Goal: Transaction & Acquisition: Purchase product/service

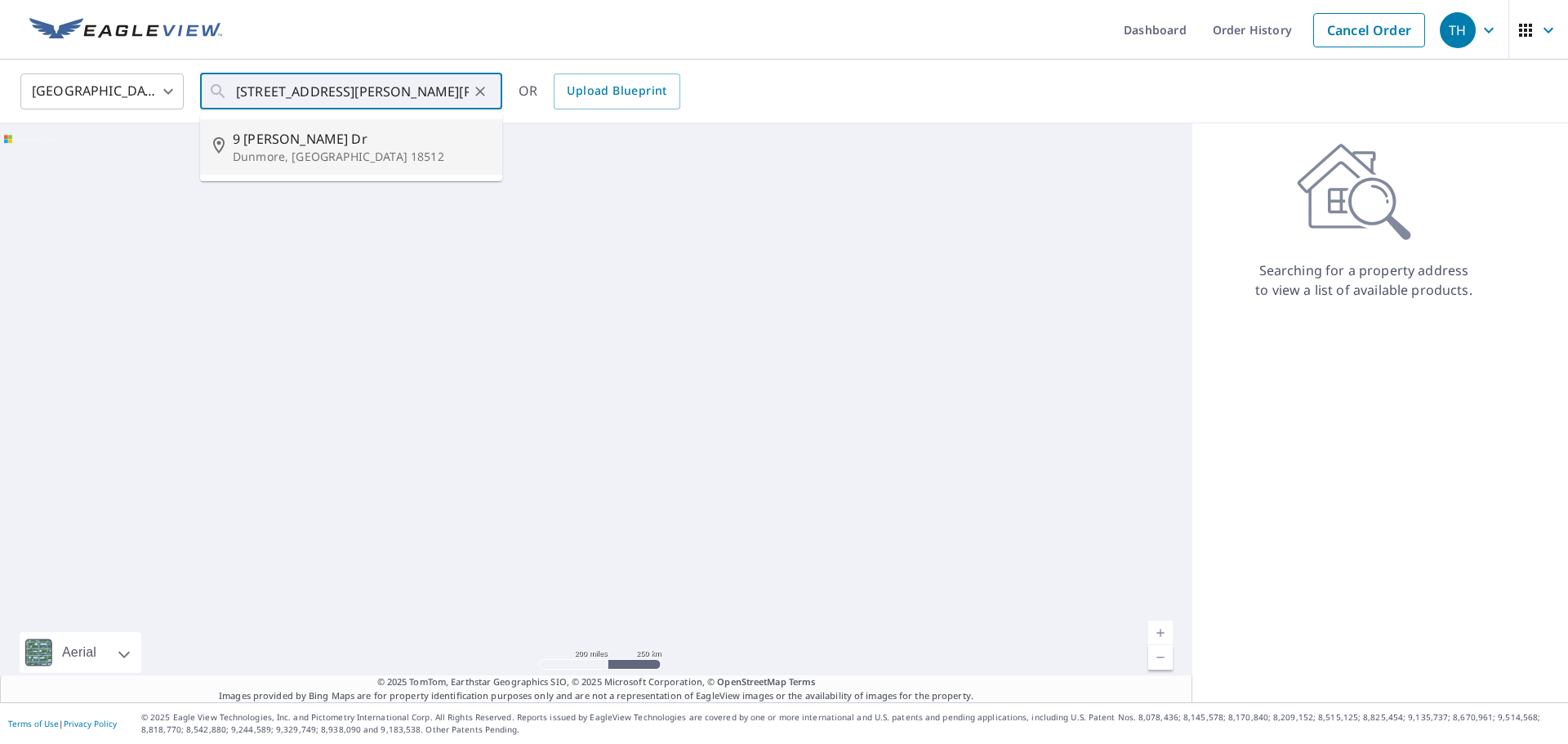
click at [307, 162] on p "Dunmore, [GEOGRAPHIC_DATA] 18512" at bounding box center [361, 156] width 256 height 16
type input "[STREET_ADDRESS][PERSON_NAME][PERSON_NAME]"
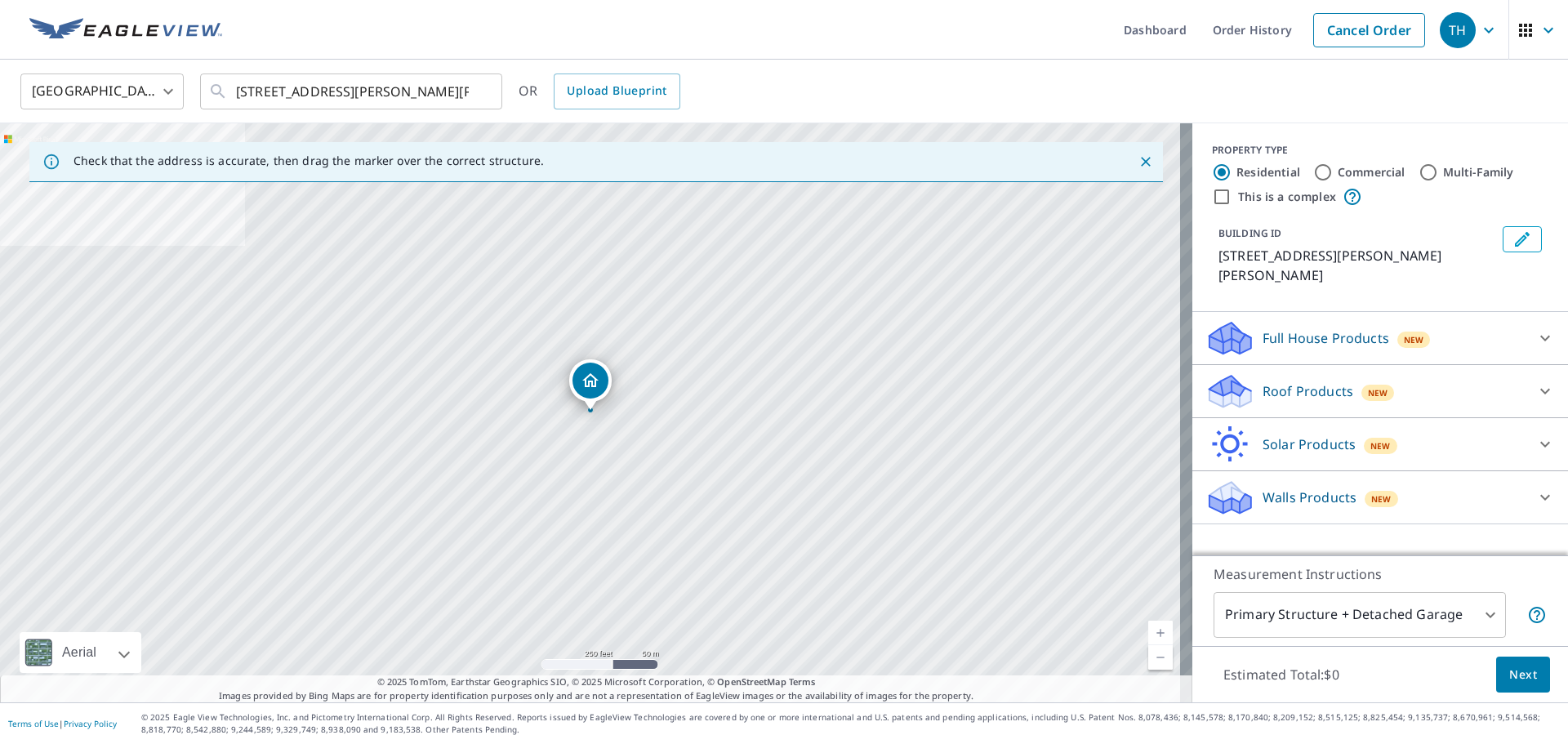
click at [1412, 372] on div "Roof Products New" at bounding box center [1365, 391] width 320 height 38
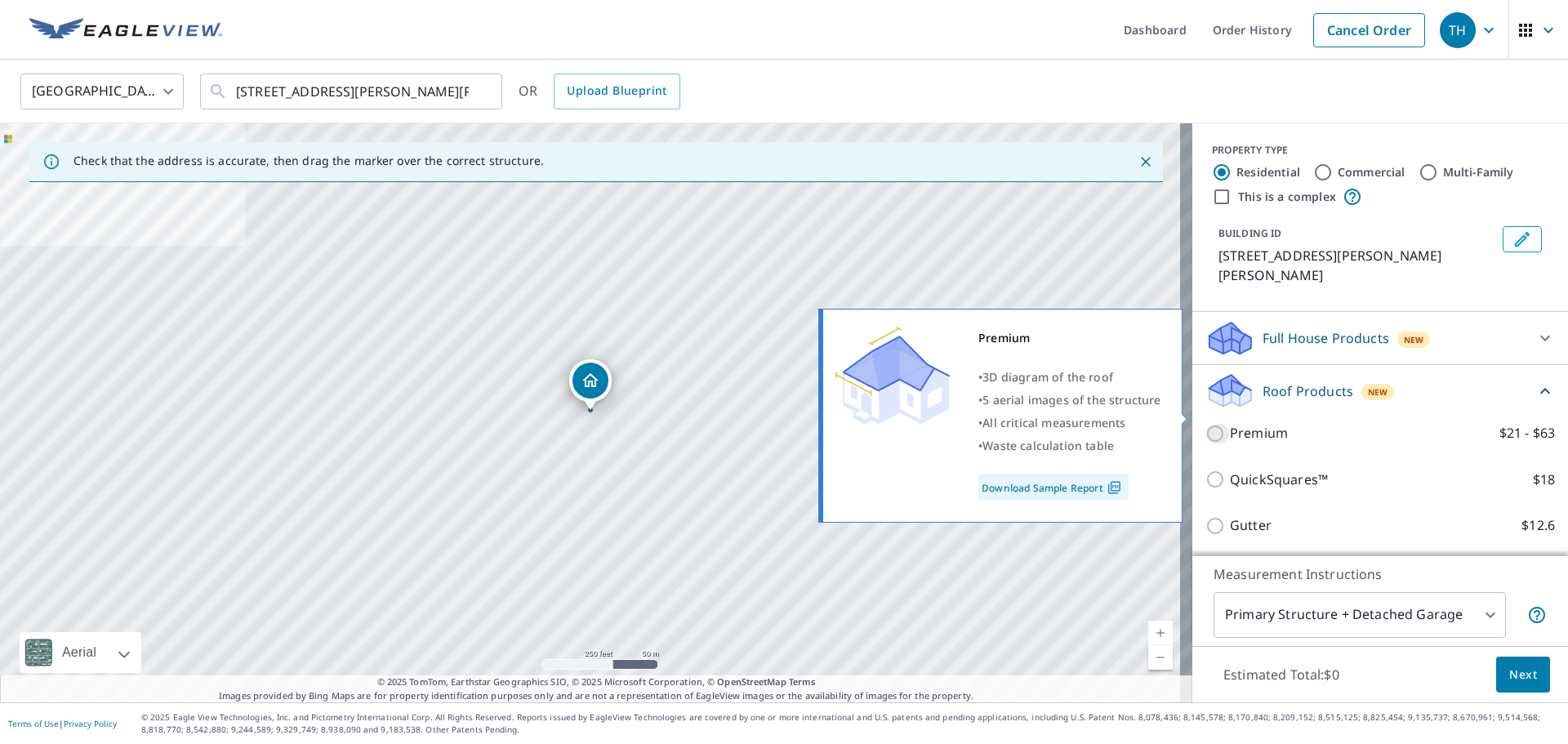
click at [1205, 424] on input "Premium $21 - $63" at bounding box center [1217, 433] width 25 height 19
checkbox input "true"
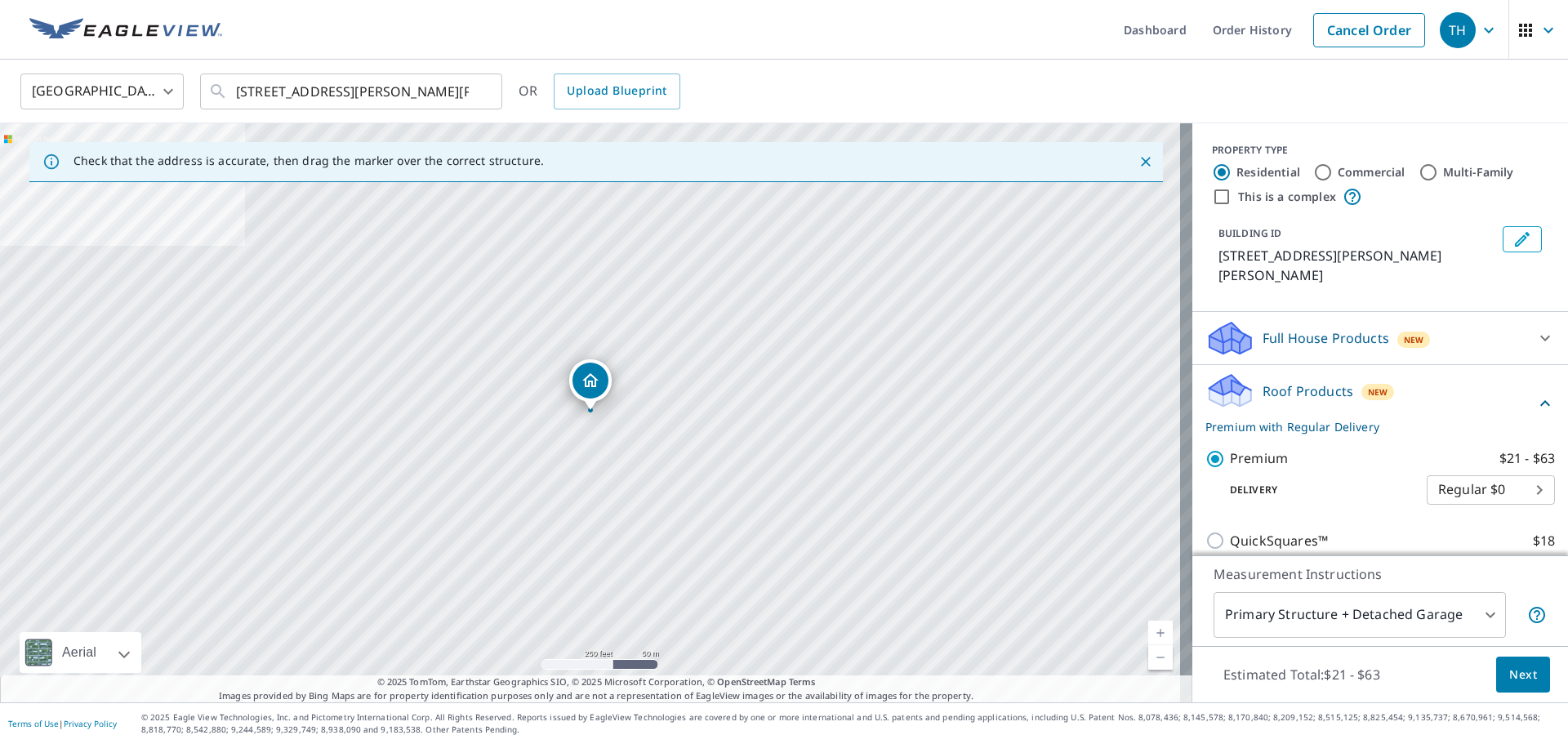
click at [1471, 614] on body "TH TH Dashboard Order History Cancel Order TH [GEOGRAPHIC_DATA] [GEOGRAPHIC_DAT…" at bounding box center [784, 372] width 1568 height 744
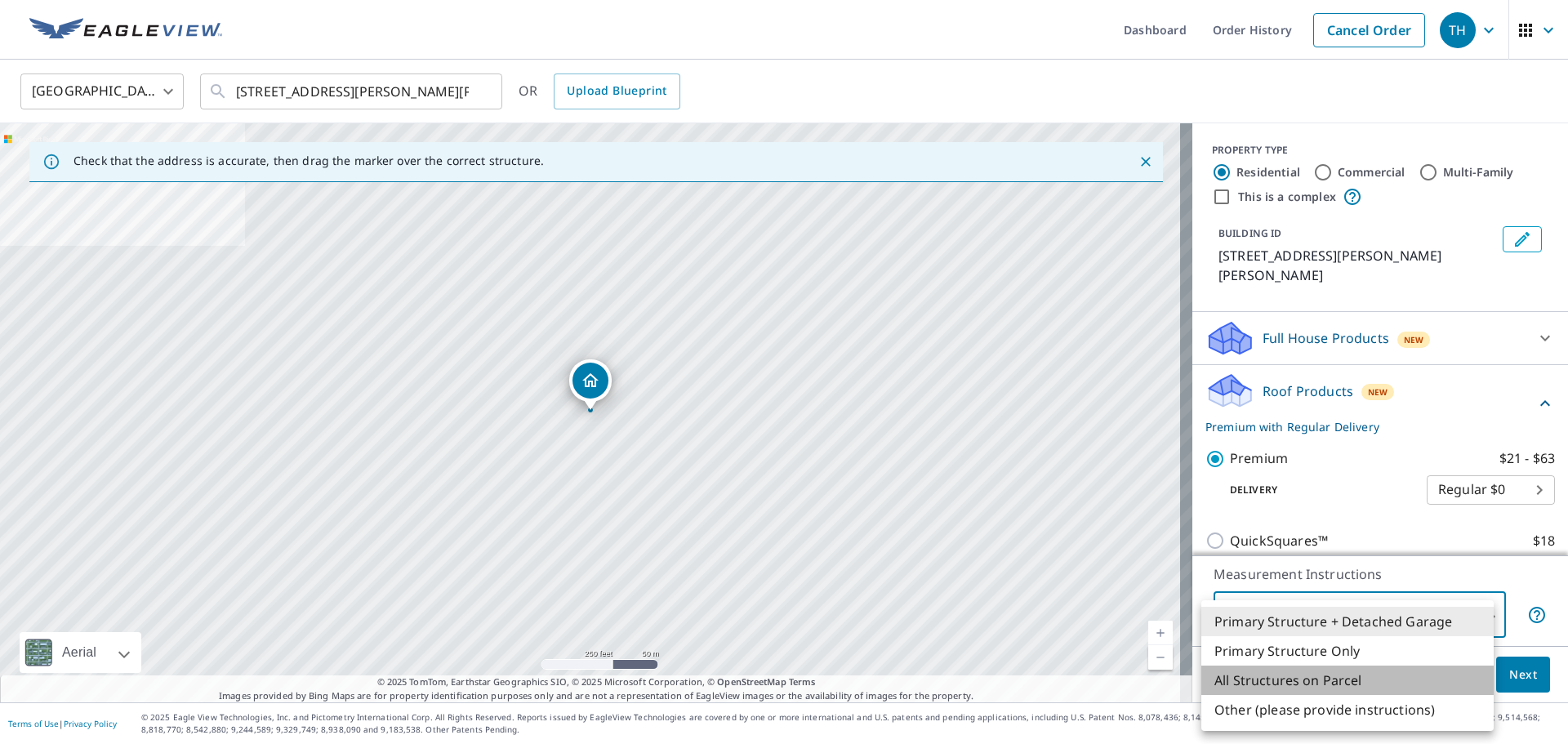
click at [1320, 678] on li "All Structures on Parcel" at bounding box center [1346, 680] width 292 height 29
type input "3"
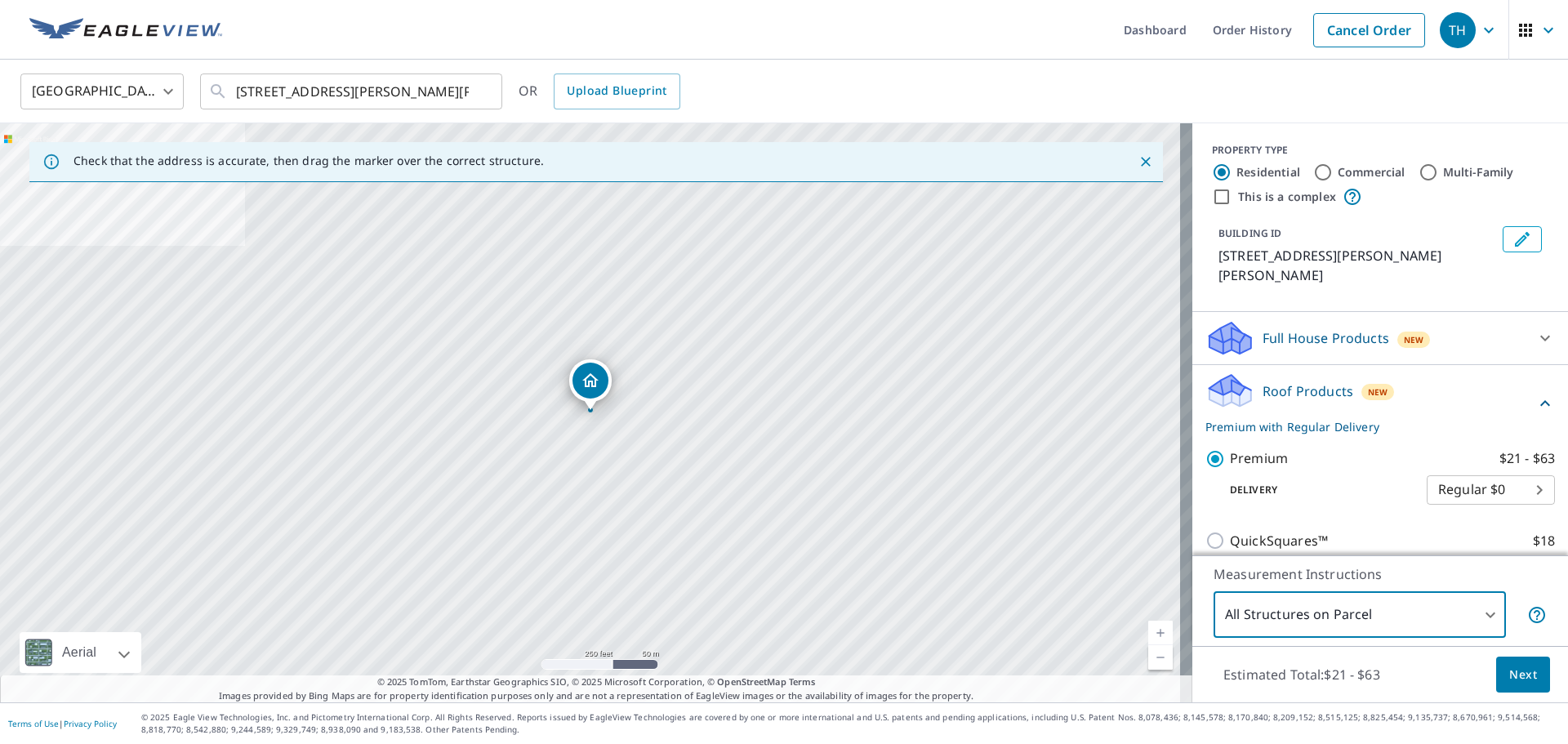
click at [1496, 677] on button "Next" at bounding box center [1522, 675] width 54 height 37
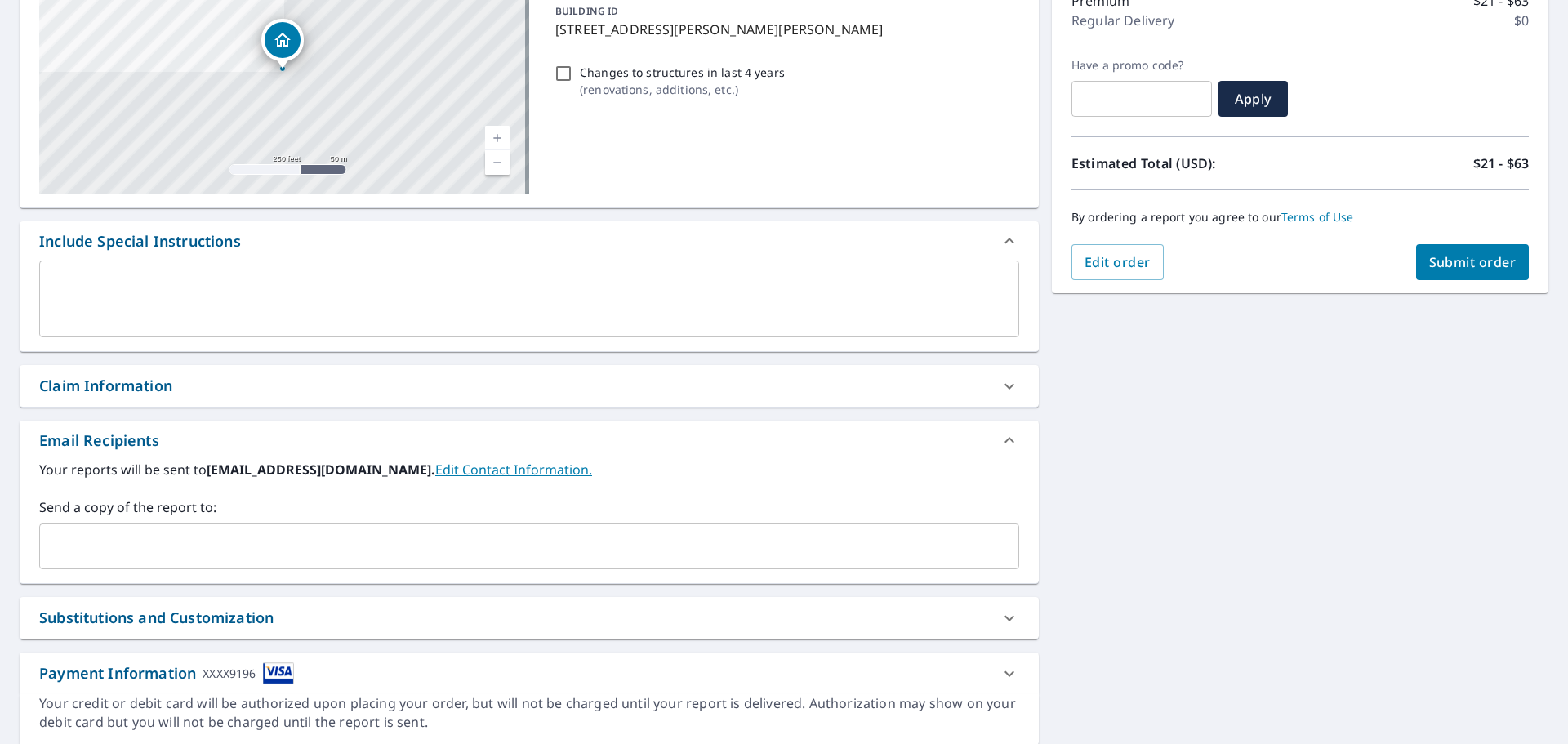
scroll to position [244, 0]
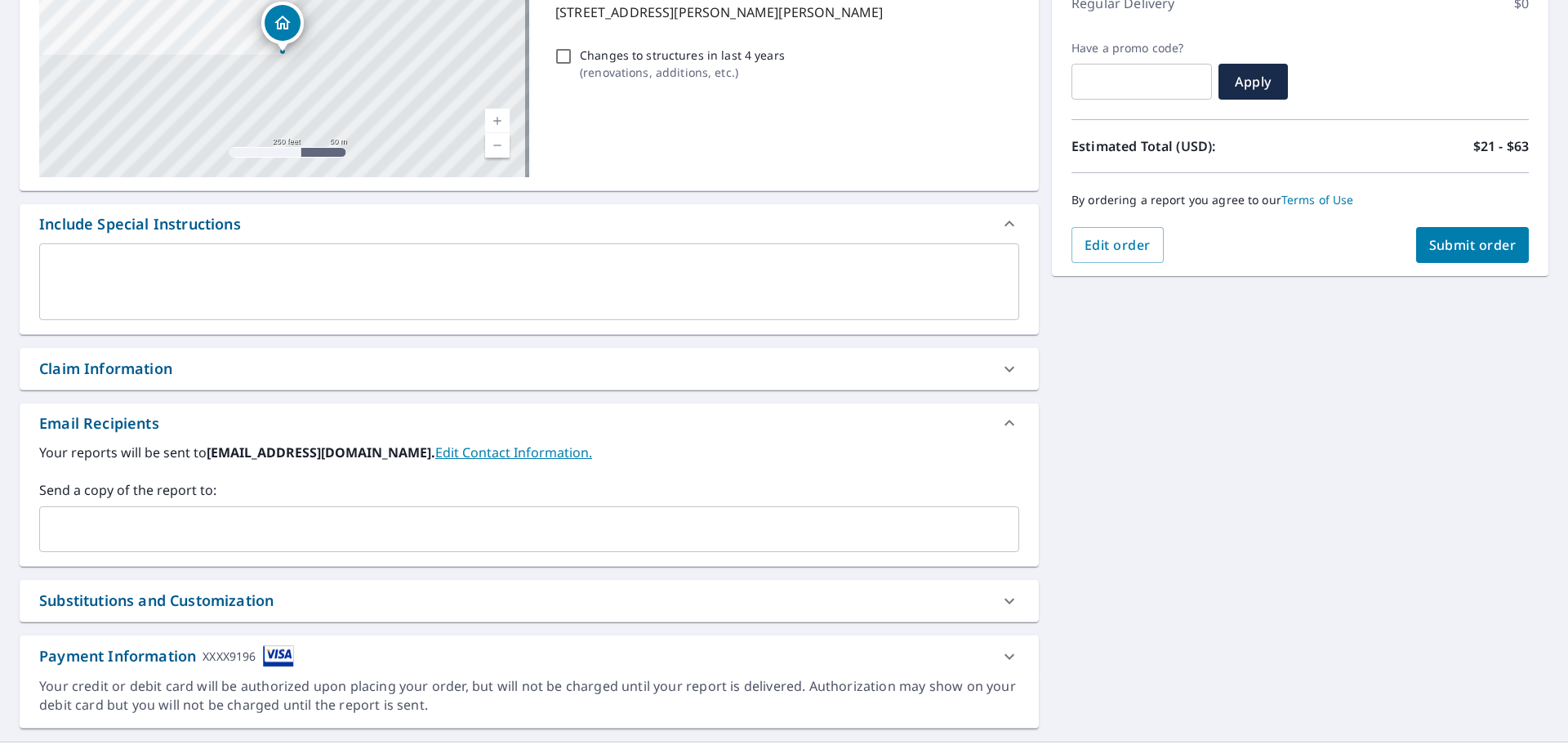
click at [113, 527] on input "text" at bounding box center [516, 529] width 940 height 31
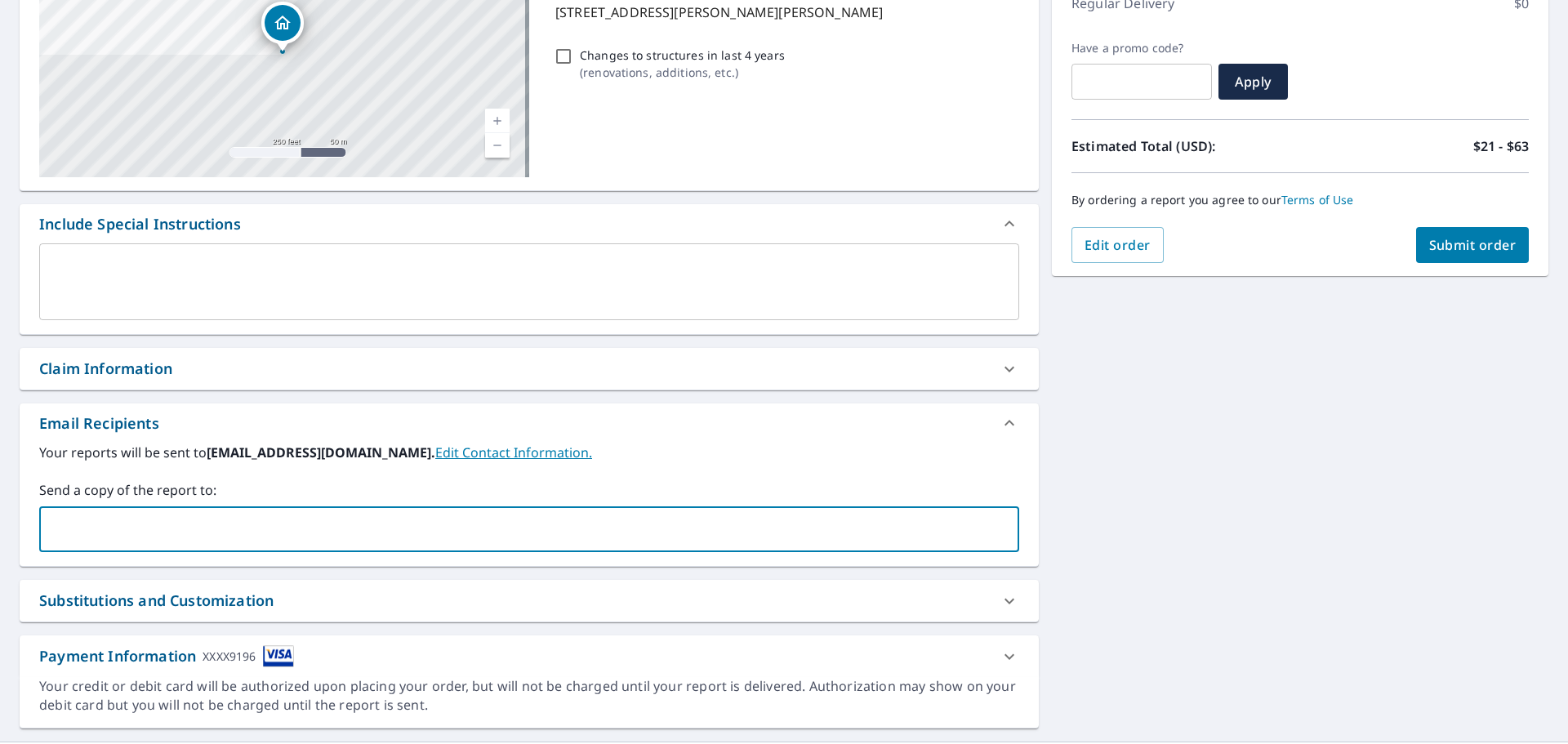
paste input "[EMAIL_ADDRESS][DOMAIN_NAME]"
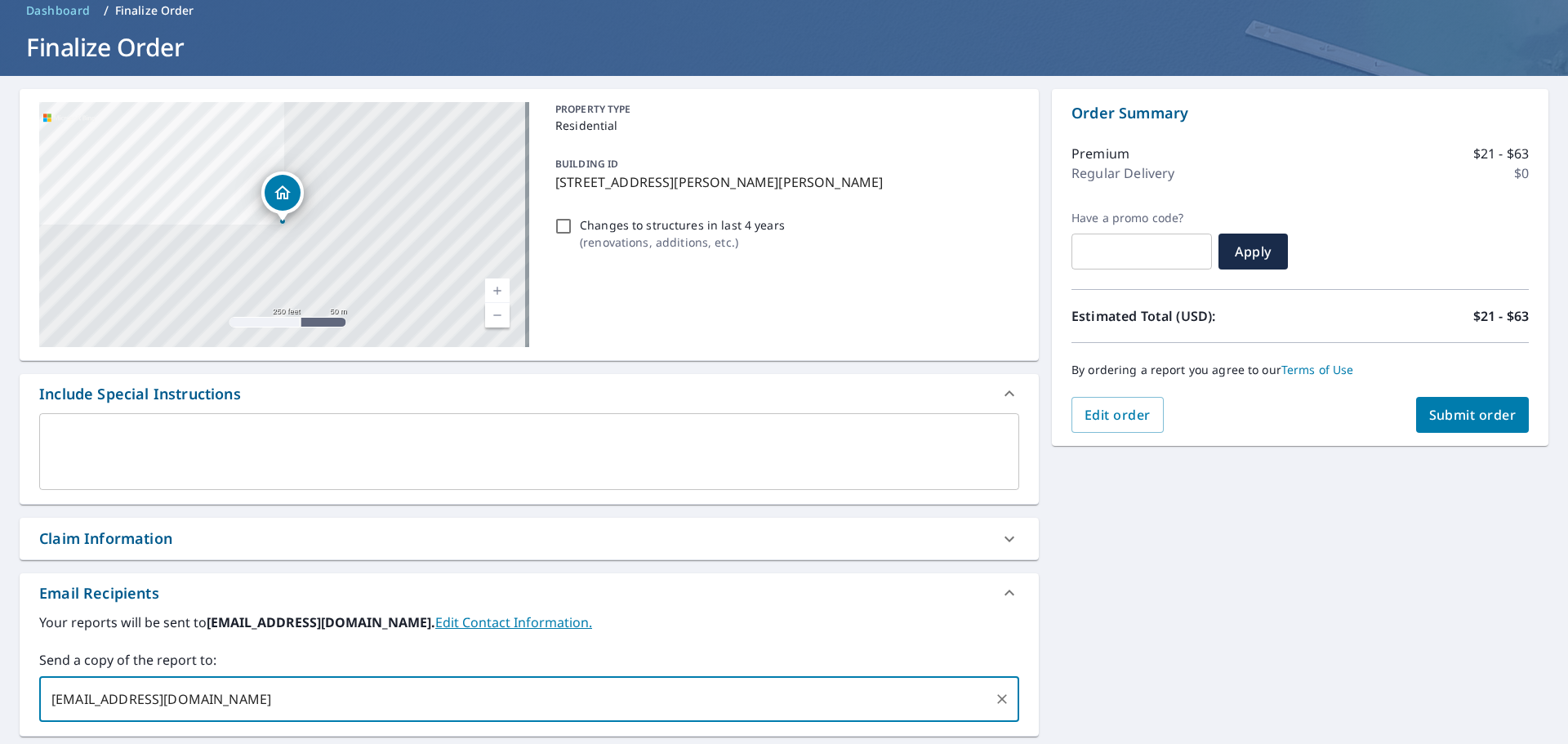
scroll to position [39, 0]
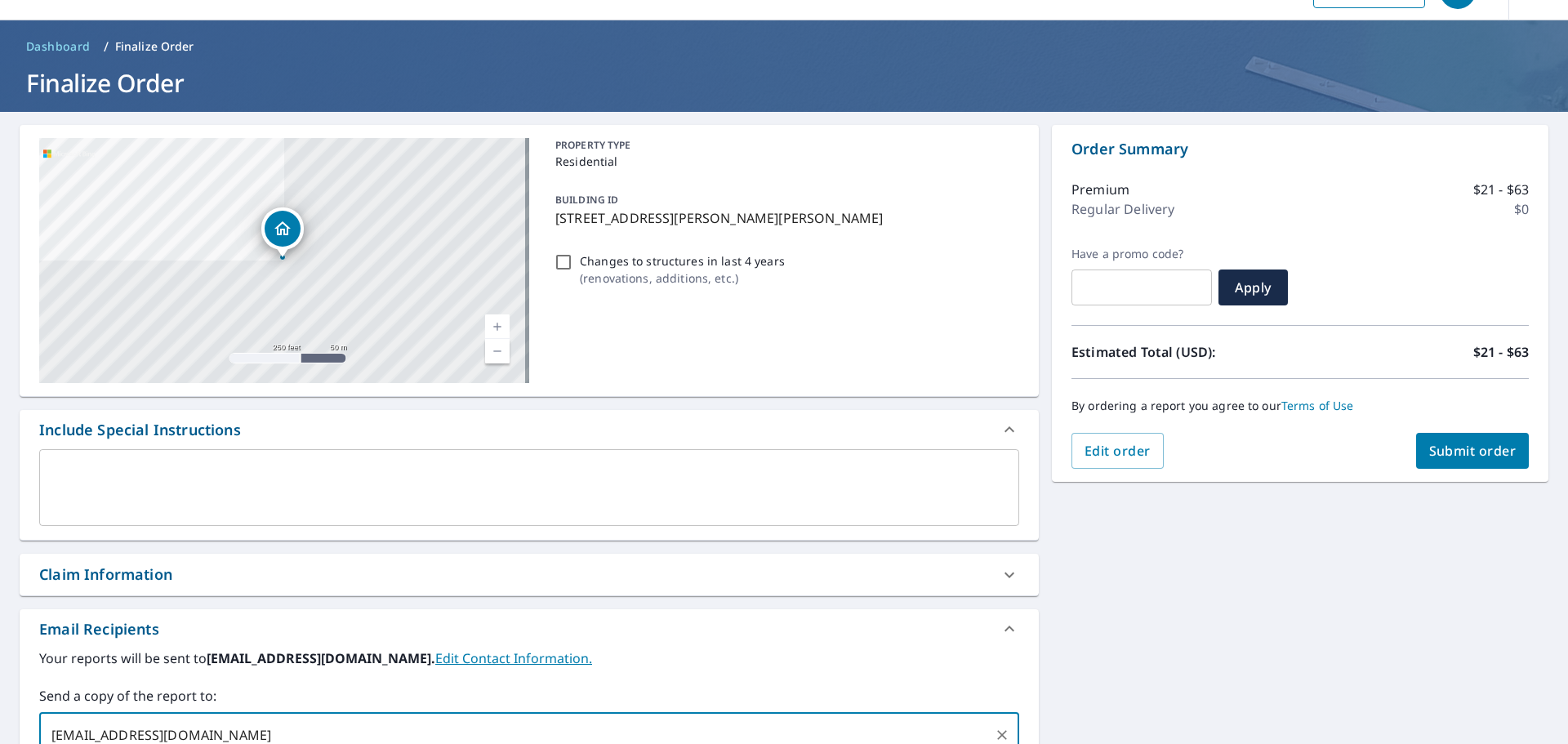
type input "[EMAIL_ADDRESS][DOMAIN_NAME]"
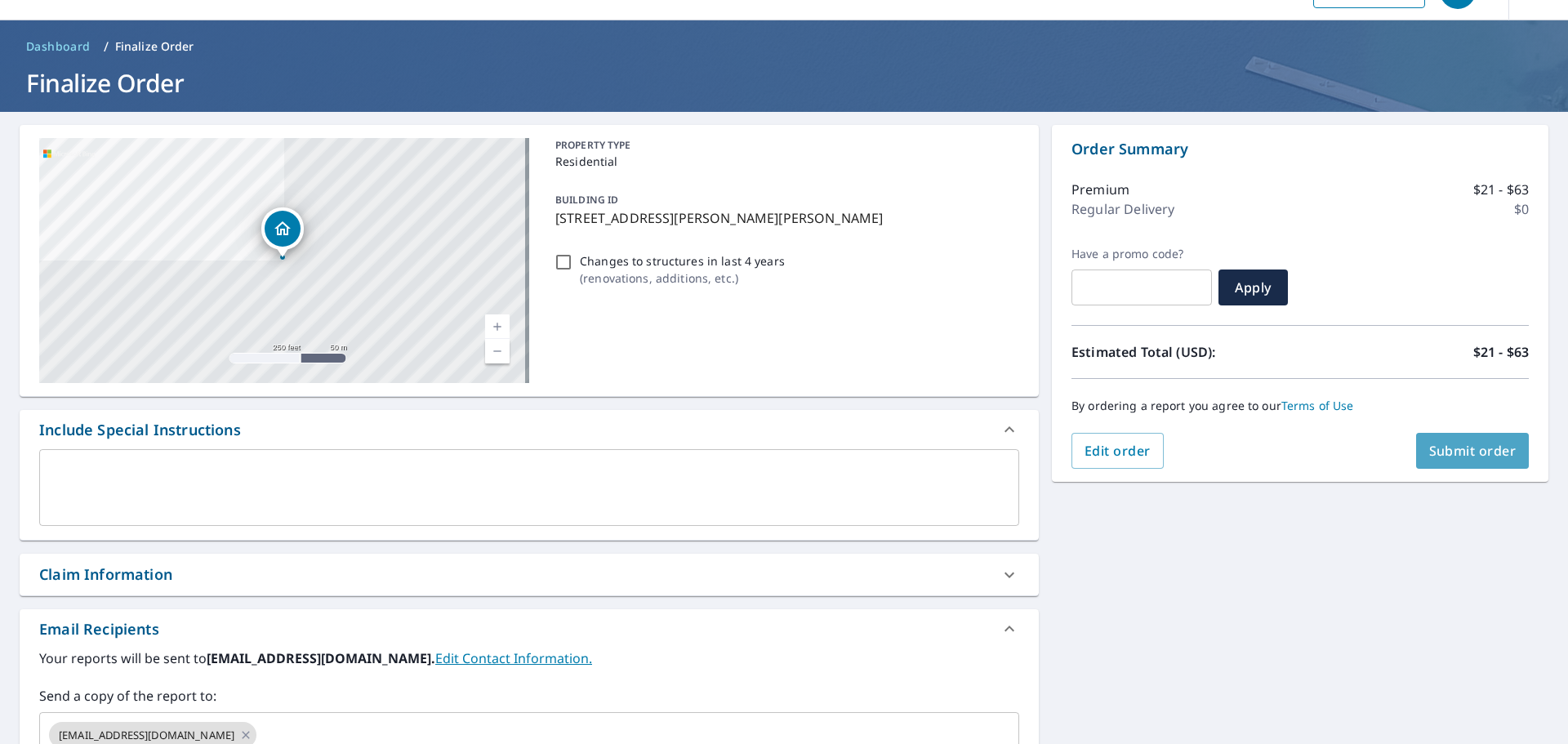
click at [1475, 455] on span "Submit order" at bounding box center [1472, 450] width 87 height 18
checkbox input "true"
